Goal: Use online tool/utility: Use online tool/utility

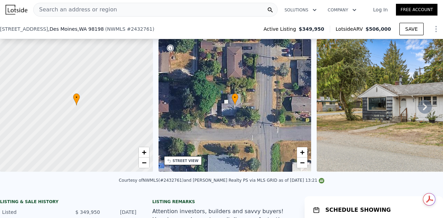
scroll to position [48, 0]
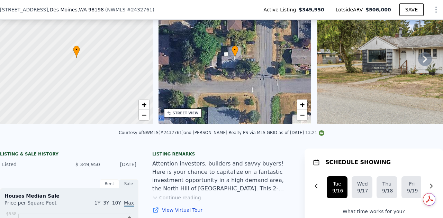
click at [418, 61] on icon at bounding box center [425, 59] width 14 height 14
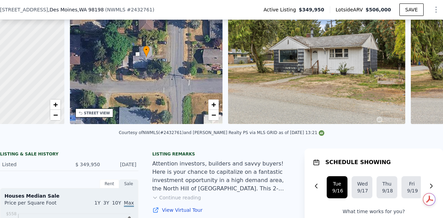
scroll to position [0, 161]
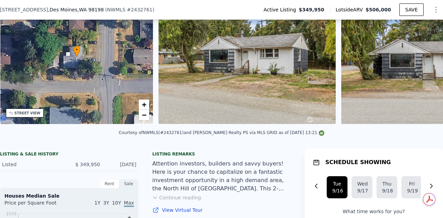
click at [416, 61] on img at bounding box center [429, 57] width 177 height 133
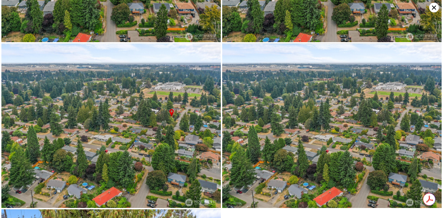
scroll to position [2074, 0]
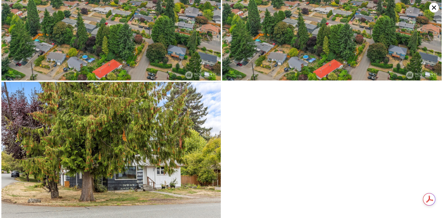
click at [433, 9] on icon at bounding box center [434, 8] width 10 height 10
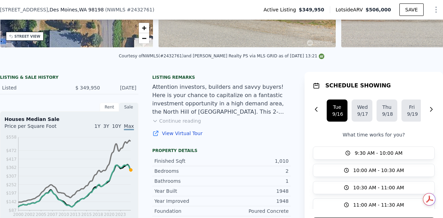
scroll to position [136, 0]
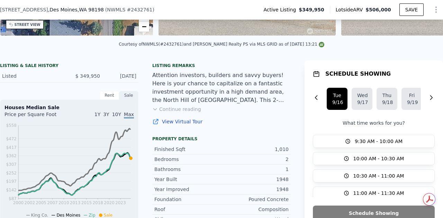
click at [240, 173] on div "1" at bounding box center [254, 169] width 67 height 7
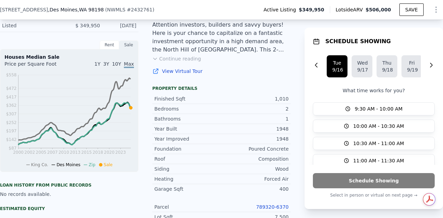
scroll to position [188, 0]
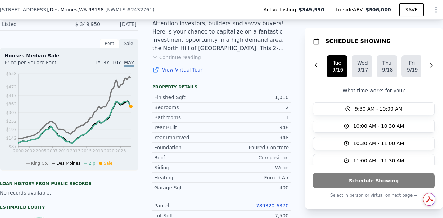
click at [240, 173] on div "Siding Wood" at bounding box center [221, 168] width 138 height 10
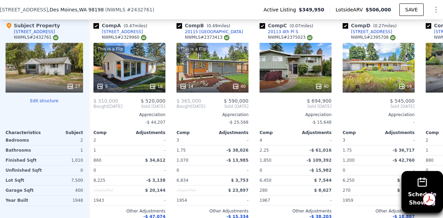
scroll to position [697, 0]
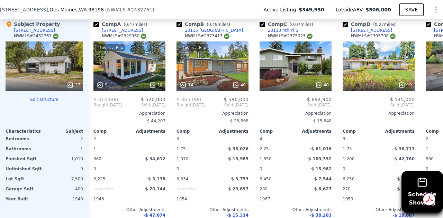
click at [104, 108] on span "Bought" at bounding box center [100, 105] width 15 height 6
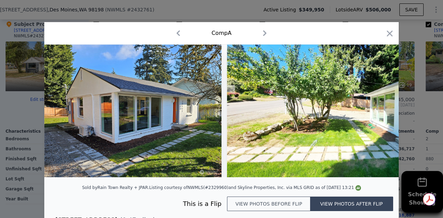
scroll to position [6, 0]
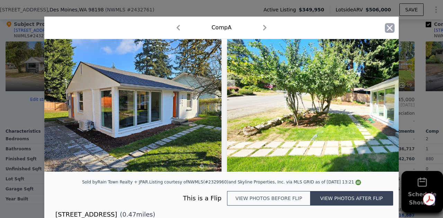
click at [388, 27] on icon "button" at bounding box center [390, 28] width 6 height 6
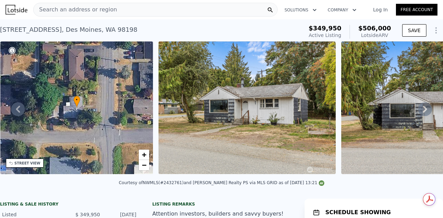
click at [73, 119] on div "• + −" at bounding box center [76, 108] width 153 height 133
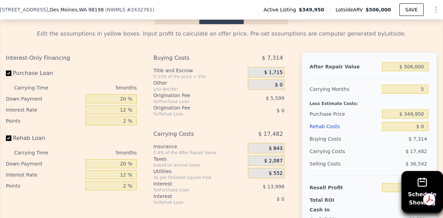
scroll to position [998, 0]
click at [119, 103] on input "20 %" at bounding box center [110, 98] width 51 height 9
type input "1120 %"
type input "$ 364,176"
click at [119, 103] on input "1120 %" at bounding box center [110, 98] width 51 height 9
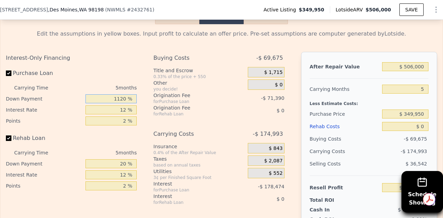
click at [119, 103] on input "1120 %" at bounding box center [110, 98] width 51 height 9
type input "1 %"
type input "$ 90,057"
type input "11 %"
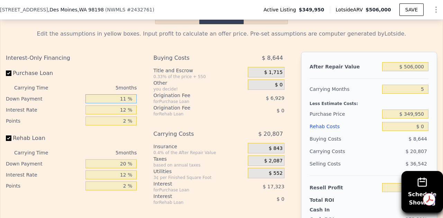
type input "$ 92,507"
click at [125, 114] on input "12 %" at bounding box center [110, 109] width 51 height 9
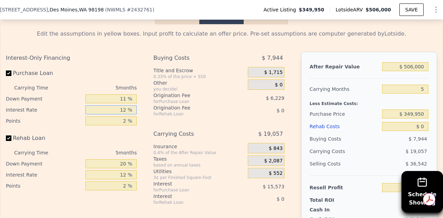
click at [121, 114] on input "12 %" at bounding box center [110, 109] width 51 height 9
click at [124, 114] on input "12 %" at bounding box center [110, 109] width 51 height 9
click at [125, 103] on input "11 %" at bounding box center [110, 98] width 51 height 9
type input "1 %"
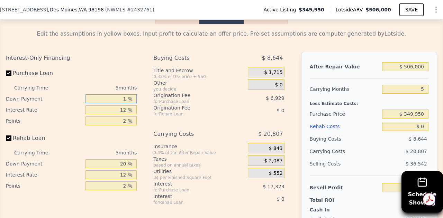
type input "$ 90,057"
type input "10 %"
type input "$ 92,262"
type input "10 %"
click at [125, 168] on input "20 %" at bounding box center [110, 163] width 51 height 9
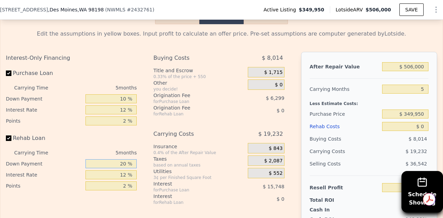
click at [125, 168] on input "20 %" at bounding box center [110, 163] width 51 height 9
type input "10 %"
click at [198, 126] on div "Buying Costs $ 8,014 Title and Escrow 0.33% of the price + 550 $ 1,715 Other yo…" at bounding box center [218, 167] width 131 height 230
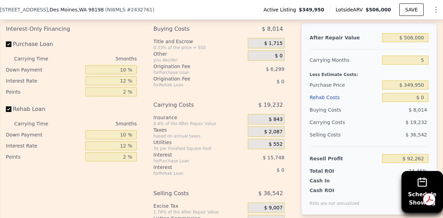
scroll to position [1029, 0]
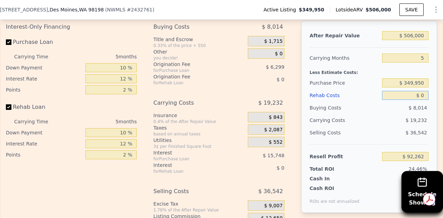
click at [416, 100] on input "$ 0" at bounding box center [405, 95] width 46 height 9
type input "$ 70"
type input "$ 92,186"
type input "$ 700"
type input "$ 91,519"
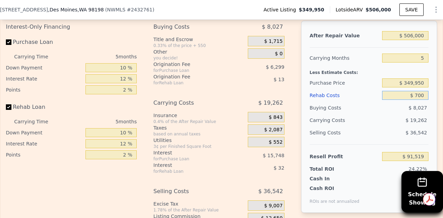
type input "$ 7,000"
type input "$ 84,821"
type input "$ 70,000"
type input "$ 17,852"
type input "$ 700,000"
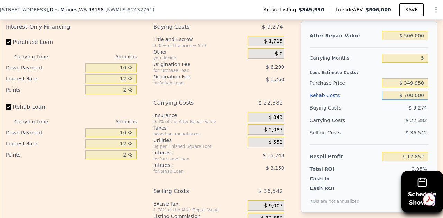
type input "-$ 651,838"
click at [393, 77] on div "Less Estimate Costs:" at bounding box center [369, 70] width 119 height 12
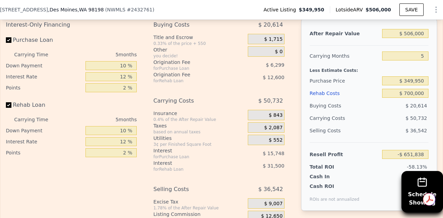
scroll to position [1030, 0]
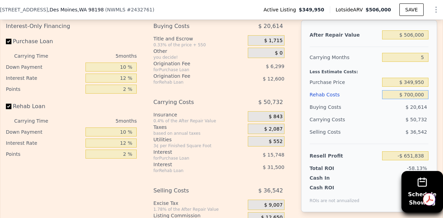
click at [409, 99] on input "$ 700,000" at bounding box center [405, 94] width 46 height 9
type input "$ 70,000"
type input "$ 17,852"
click at [411, 85] on input "$ 349,950" at bounding box center [405, 82] width 46 height 9
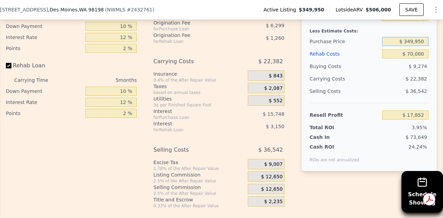
scroll to position [1068, 0]
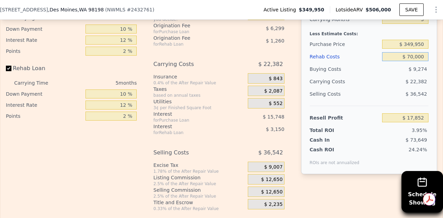
click at [409, 61] on input "$ 70,000" at bounding box center [405, 56] width 46 height 9
type input "$ 000"
type input "$ 92,262"
type input "$ 50,000"
type input "$ 39,112"
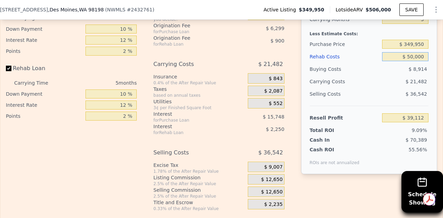
type input "$ 50,000"
click at [410, 97] on span "$ 36,542" at bounding box center [415, 94] width 21 height 6
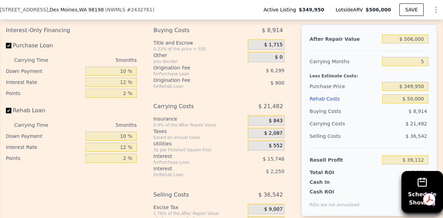
scroll to position [1023, 0]
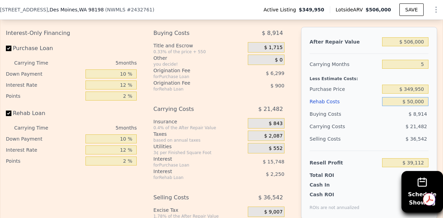
click at [409, 106] on input "$ 50,000" at bounding box center [405, 101] width 46 height 9
click at [409, 94] on input "$ 349,950" at bounding box center [405, 89] width 46 height 9
click at [419, 94] on input "$ 325,950" at bounding box center [405, 89] width 46 height 9
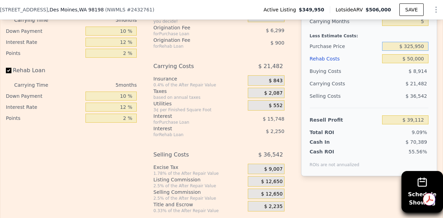
scroll to position [1066, 0]
type input "$ 325,950"
click at [413, 125] on input "$ 39,112" at bounding box center [405, 120] width 46 height 9
click at [413, 125] on input "$ 64,704" at bounding box center [405, 120] width 46 height 9
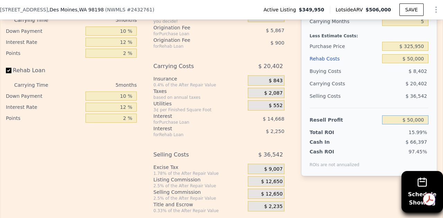
type input "$ 50,000"
click at [410, 86] on span "$ 20,402" at bounding box center [415, 84] width 21 height 6
type input "$ 339,740"
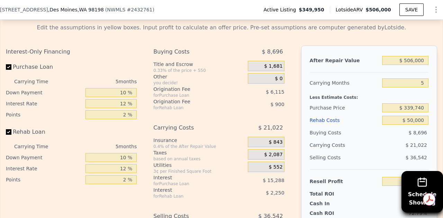
scroll to position [1005, 0]
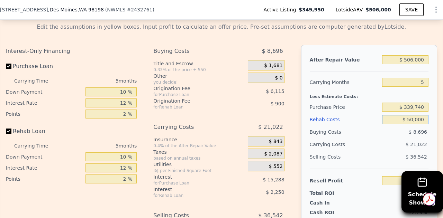
click at [411, 124] on input "$ 50,000" at bounding box center [405, 119] width 46 height 9
type input "$ 5,000"
type input "$ 97,835"
type input "$ 000"
type input "$ 103,150"
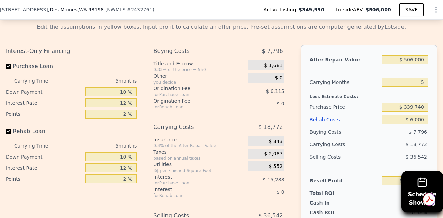
type input "$ 60,000"
type input "$ 39,370"
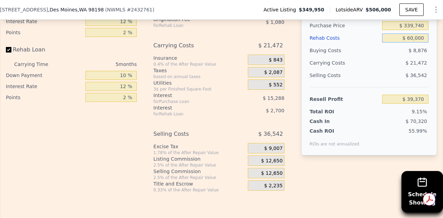
scroll to position [1088, 0]
type input "$ 60,000"
click at [401, 142] on div "55.99%" at bounding box center [395, 136] width 66 height 19
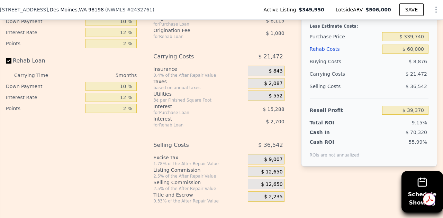
scroll to position [1074, 0]
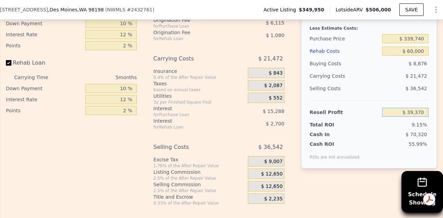
click at [410, 117] on input "$ 39,370" at bounding box center [405, 112] width 46 height 9
type input "$ 50,000"
click at [407, 159] on div "55.99%" at bounding box center [395, 150] width 66 height 19
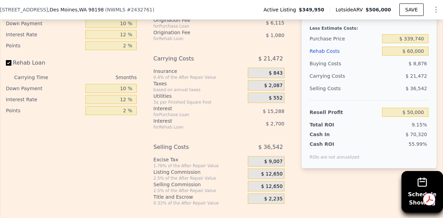
type input "$ 329,772"
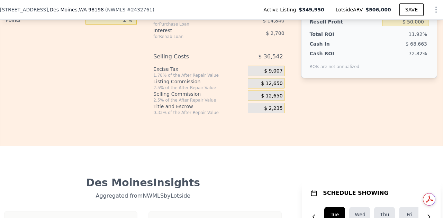
scroll to position [1154, 0]
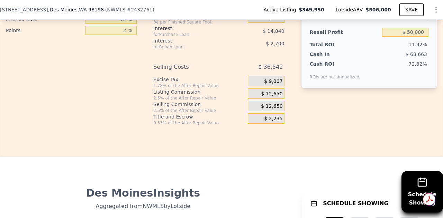
click at [268, 97] on span "$ 12,650" at bounding box center [271, 94] width 21 height 6
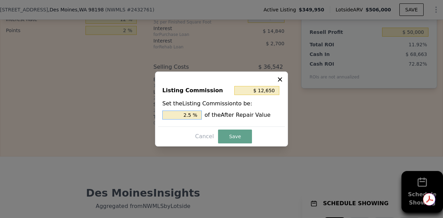
click at [194, 116] on input "2.5 %" at bounding box center [181, 115] width 39 height 9
type input ". %"
type input "$ 2,530"
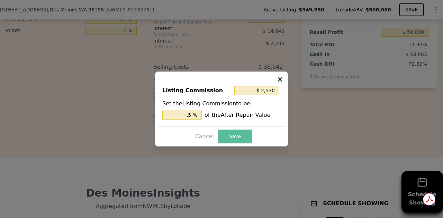
type input "0.5 %"
click at [229, 142] on button "Save" at bounding box center [235, 137] width 34 height 14
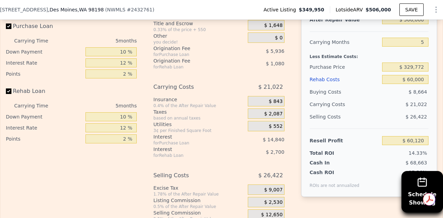
scroll to position [1048, 0]
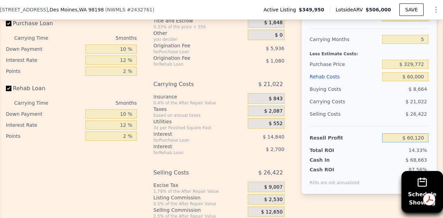
click at [407, 143] on input "$ 60,120" at bounding box center [405, 138] width 46 height 9
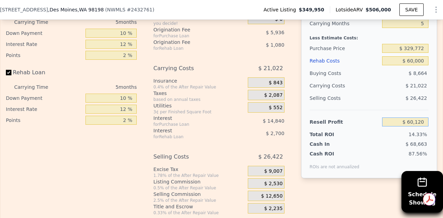
scroll to position [1065, 0]
click at [409, 126] on input "$ 60,120" at bounding box center [405, 121] width 46 height 9
type input "$ 50,000"
click at [399, 137] on div "14.33%" at bounding box center [392, 133] width 73 height 7
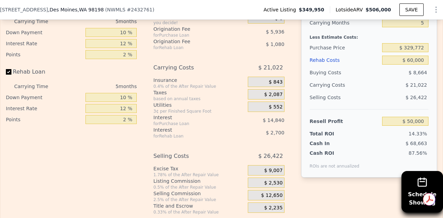
type input "$ 339,264"
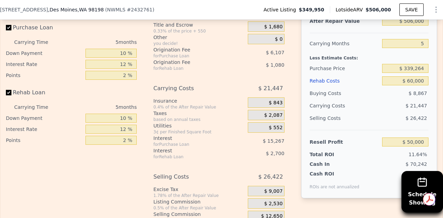
scroll to position [985, 0]
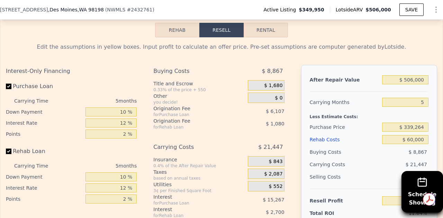
click at [399, 134] on div "$ 339,264" at bounding box center [405, 127] width 46 height 12
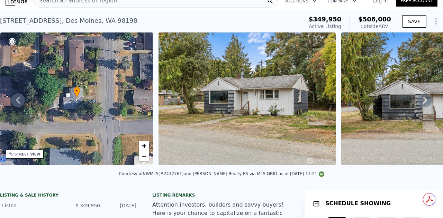
scroll to position [0, 0]
